Goal: Task Accomplishment & Management: Manage account settings

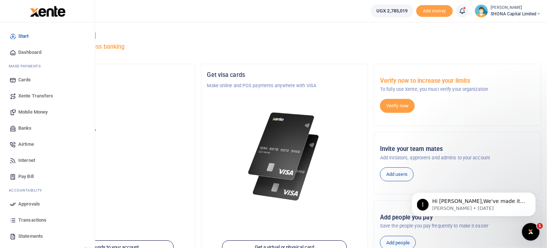
click at [29, 204] on span "Approvals" at bounding box center [29, 203] width 22 height 7
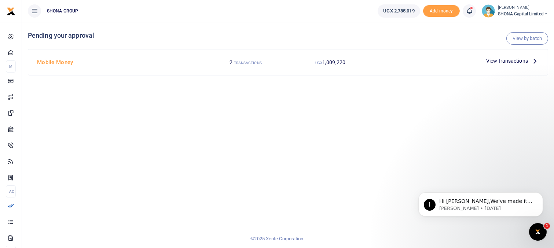
click at [493, 62] on span "View transactions" at bounding box center [507, 61] width 42 height 8
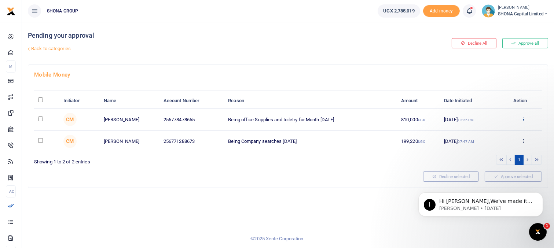
click at [524, 118] on icon at bounding box center [523, 119] width 5 height 5
click at [496, 133] on link "Approve" at bounding box center [497, 131] width 58 height 10
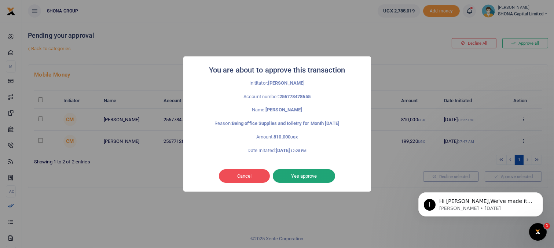
click at [313, 174] on button "Yes approve" at bounding box center [304, 176] width 62 height 14
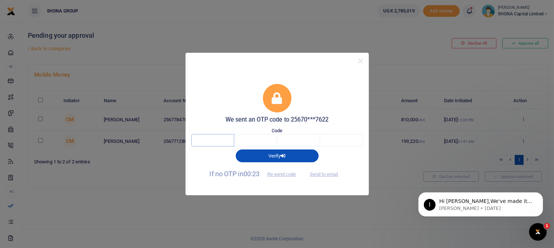
click at [220, 137] on input "text" at bounding box center [212, 140] width 43 height 12
type input "4"
type input "9"
type input "3"
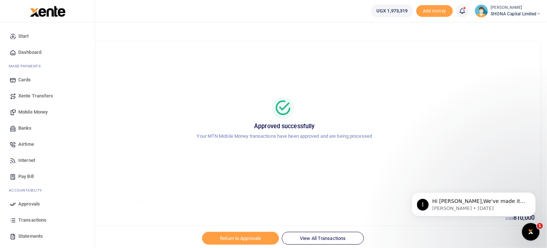
click at [30, 203] on span "Approvals" at bounding box center [29, 203] width 22 height 7
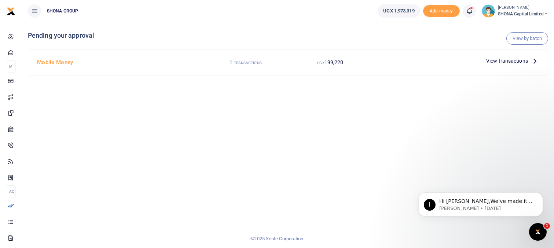
click at [494, 61] on span "View transactions" at bounding box center [507, 61] width 42 height 8
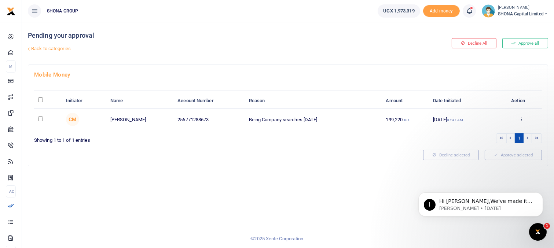
click at [40, 119] on input "checkbox" at bounding box center [40, 119] width 5 height 5
checkbox input "true"
click at [520, 119] on icon at bounding box center [521, 119] width 5 height 5
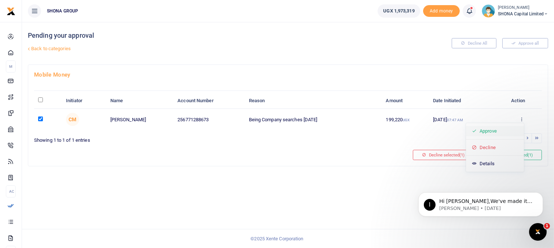
click at [501, 132] on link "Approve" at bounding box center [495, 131] width 58 height 10
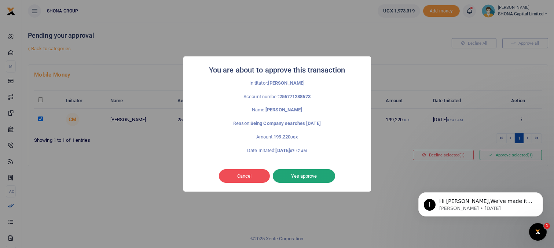
click at [314, 177] on button "Yes approve" at bounding box center [304, 176] width 62 height 14
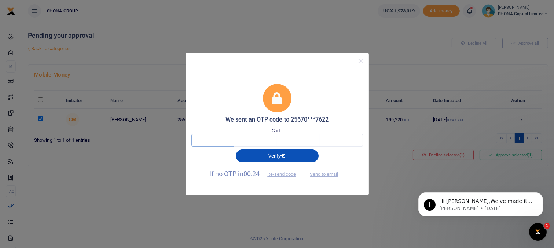
click at [225, 142] on input "text" at bounding box center [212, 140] width 43 height 12
type input "5"
type input "1"
type input "2"
type input "5"
